Goal: Task Accomplishment & Management: Manage account settings

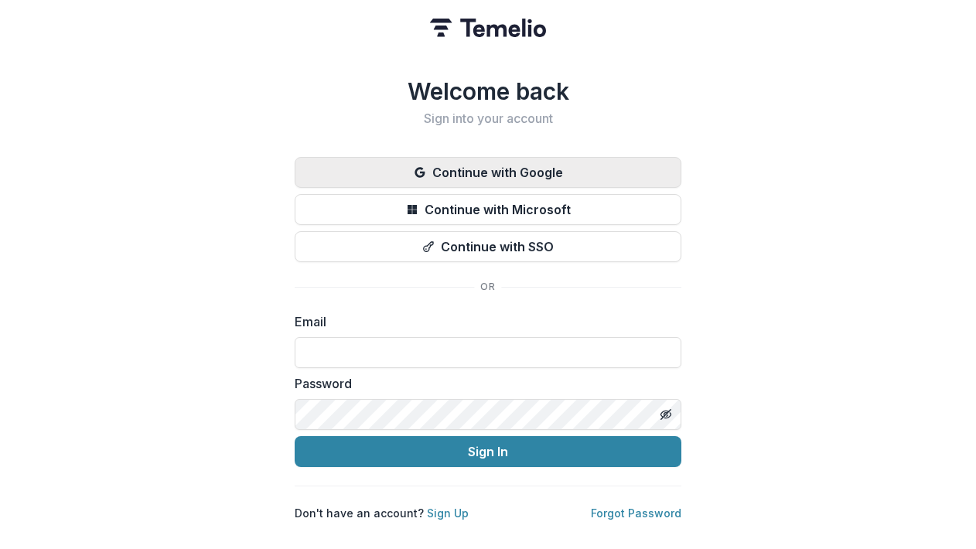
click at [487, 169] on button "Continue with Google" at bounding box center [488, 172] width 387 height 31
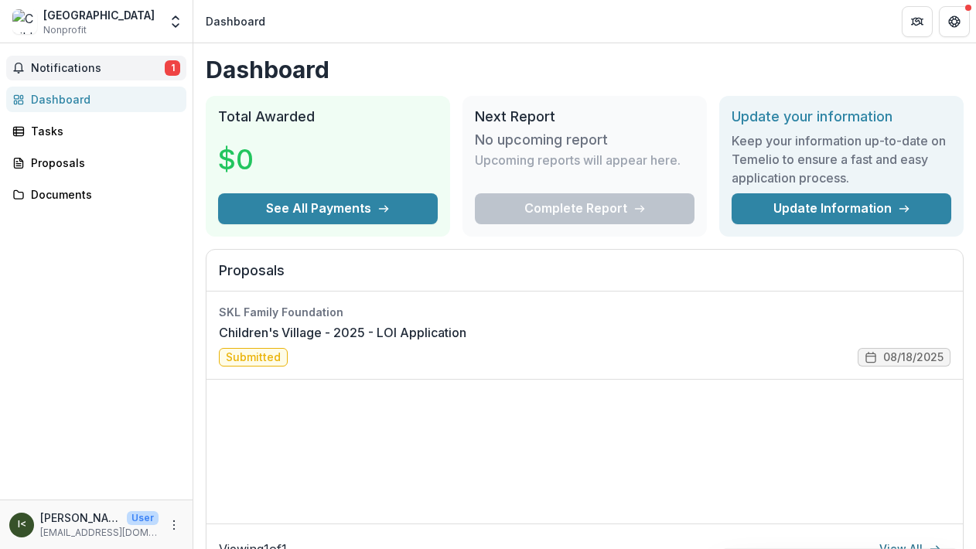
click at [75, 66] on span "Notifications" at bounding box center [98, 68] width 134 height 13
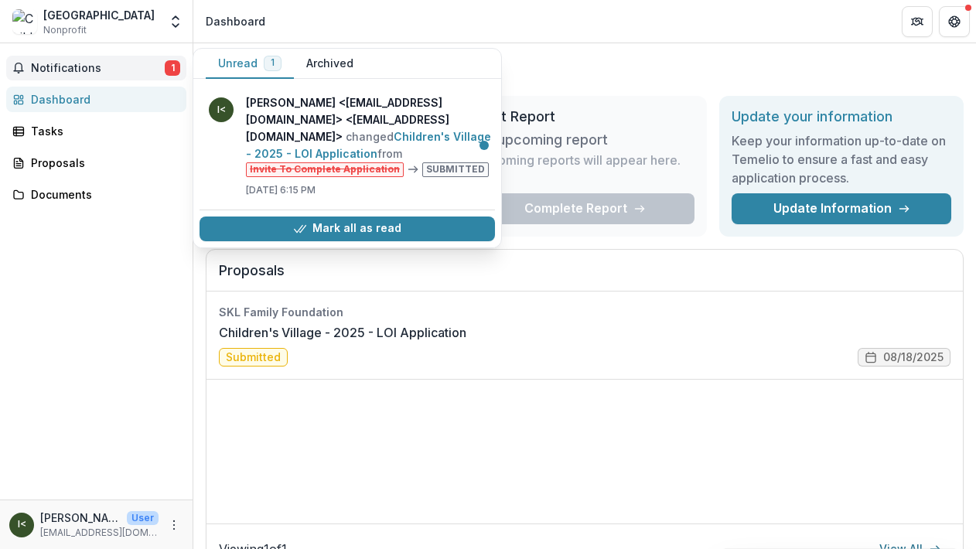
click at [75, 66] on span "Notifications" at bounding box center [98, 68] width 134 height 13
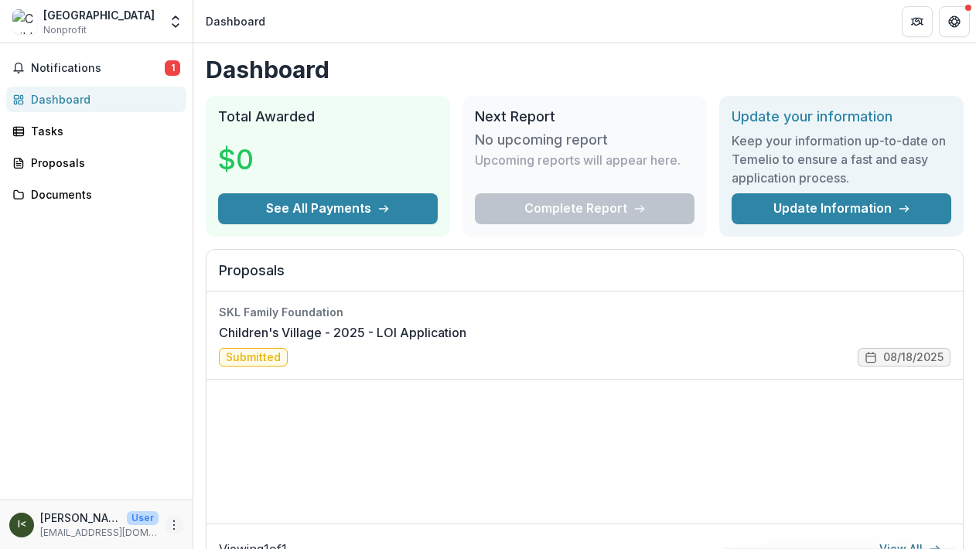
click at [172, 528] on icon "More" at bounding box center [174, 525] width 12 height 12
click at [233, 527] on button "Logout" at bounding box center [276, 518] width 166 height 26
